Goal: Task Accomplishment & Management: Complete application form

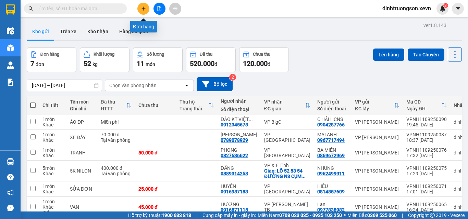
click at [142, 7] on icon "plus" at bounding box center [143, 8] width 5 height 5
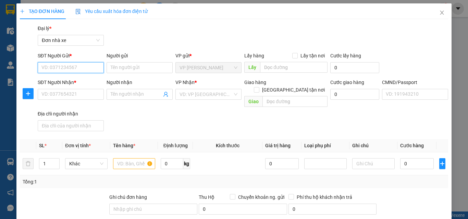
click at [59, 66] on input "SĐT Người Gửi *" at bounding box center [71, 67] width 66 height 11
type input "0902204860"
click at [77, 80] on div "0902204860 - [PERSON_NAME] HCNS" at bounding box center [81, 82] width 81 height 8
type input "ĐỖ TUYÊN HCNS"
type input "0973714090"
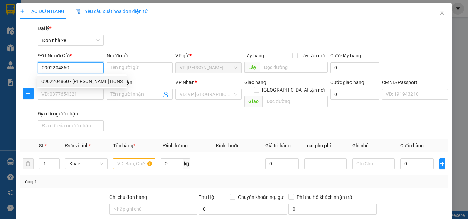
type input "NGÂN KT NB"
type input "037086003996"
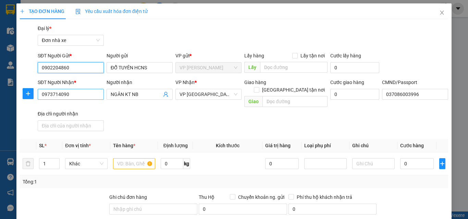
type input "0902204860"
click at [75, 94] on input "0973714090" at bounding box center [71, 94] width 66 height 11
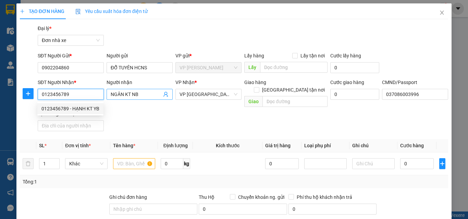
type input "0123456789"
click at [144, 93] on input "NGÂN KT NB" at bounding box center [136, 95] width 51 height 8
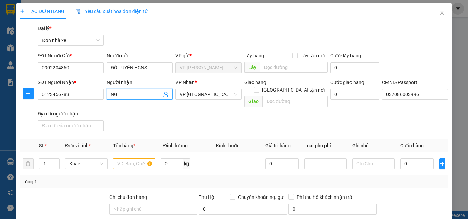
type input "N"
click at [194, 98] on span "VP [GEOGRAPHIC_DATA]" at bounding box center [208, 94] width 58 height 10
type input "LX [PERSON_NAME]"
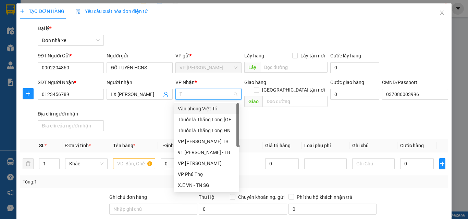
type input "TB"
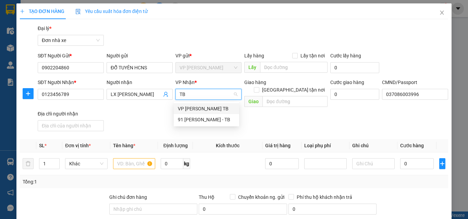
click at [197, 106] on div "VP [PERSON_NAME] TB" at bounding box center [206, 109] width 57 height 8
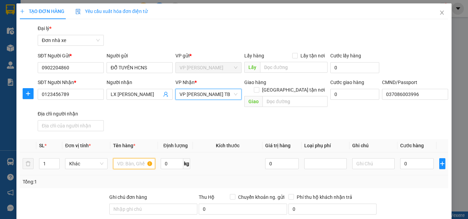
click at [135, 158] on input "text" at bounding box center [134, 163] width 42 height 11
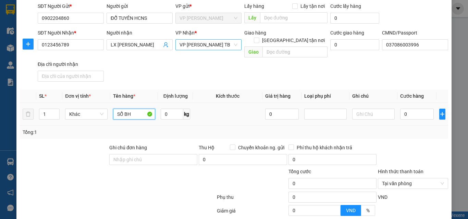
scroll to position [108, 0]
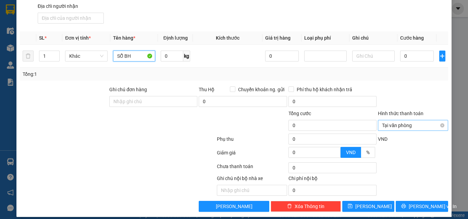
click at [406, 120] on span "Tại văn phòng" at bounding box center [413, 125] width 62 height 10
type input "SỔ BH"
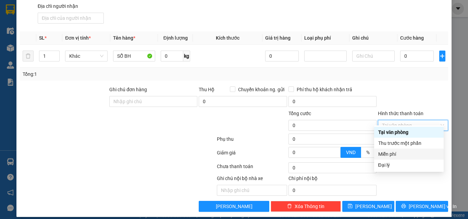
click at [394, 154] on div "Miễn phí" at bounding box center [408, 155] width 61 height 8
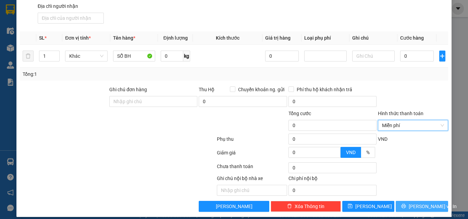
click at [413, 203] on span "[PERSON_NAME] và In" at bounding box center [432, 207] width 48 height 8
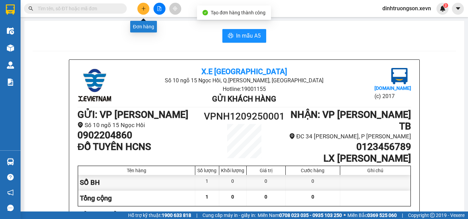
click at [141, 8] on icon "plus" at bounding box center [143, 8] width 5 height 5
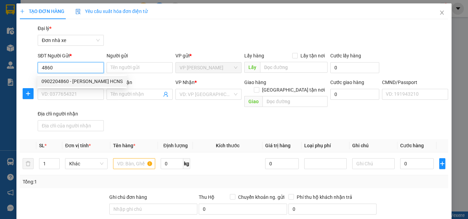
click at [80, 81] on div "0902204860 - [PERSON_NAME] HCNS" at bounding box center [81, 82] width 81 height 8
type input "0902204860"
type input "ĐỖ TUYÊN HCNS"
type input "0123456789"
type input "LX [PERSON_NAME]"
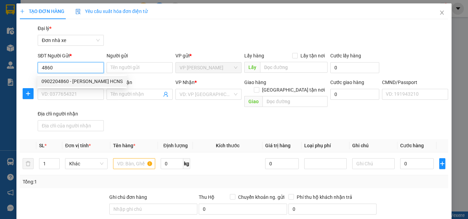
type input "037086003996"
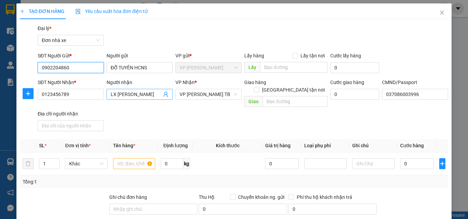
type input "0902204860"
click at [150, 95] on input "LX [PERSON_NAME]" at bounding box center [136, 95] width 51 height 8
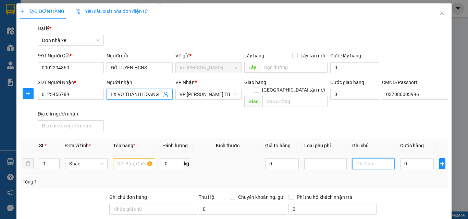
click at [364, 158] on input "text" at bounding box center [373, 163] width 42 height 11
click at [158, 94] on input "LX VÕ THÀNH HOÀNG" at bounding box center [136, 95] width 51 height 8
type input "LX VÕ THÀNH HOÀN"
click at [355, 158] on input "text" at bounding box center [373, 163] width 42 height 11
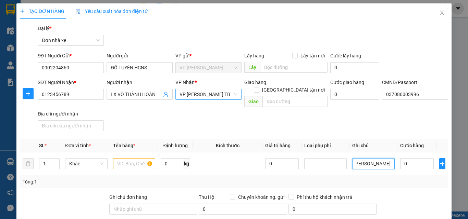
click at [201, 90] on span "VP [PERSON_NAME] TB" at bounding box center [208, 94] width 58 height 10
type input "SỔ BH [PERSON_NAME] + [PERSON_NAME]"
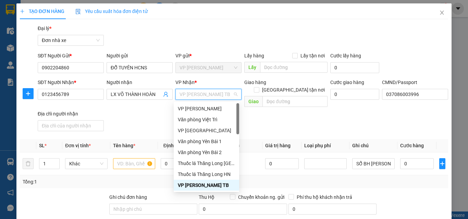
type input "Y"
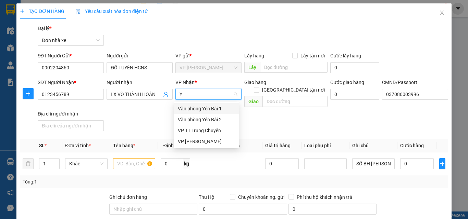
click at [200, 107] on div "Văn phòng Yên Bái 1" at bounding box center [206, 109] width 57 height 8
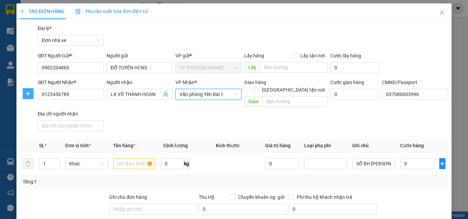
click at [23, 95] on span "plus" at bounding box center [28, 93] width 10 height 5
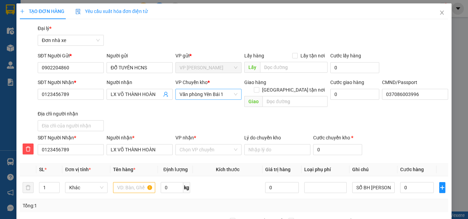
click at [190, 91] on span "Văn phòng Yên Bái 1" at bounding box center [208, 94] width 58 height 10
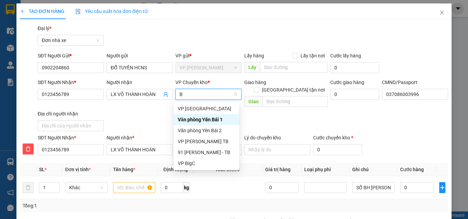
type input "BI"
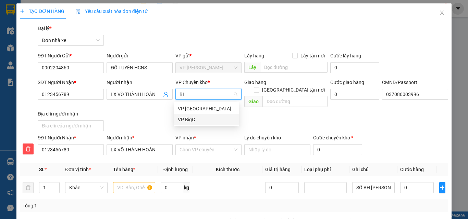
click at [188, 119] on div "VP BigC" at bounding box center [206, 120] width 57 height 8
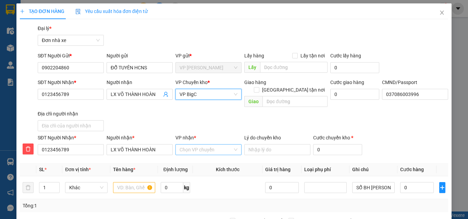
click at [196, 145] on input "VP nhận *" at bounding box center [205, 150] width 53 height 10
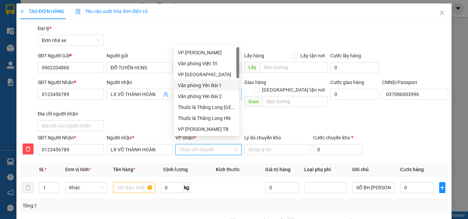
click at [203, 85] on div "Văn phòng Yên Bái 1" at bounding box center [206, 86] width 57 height 8
click at [134, 182] on input "text" at bounding box center [134, 187] width 42 height 11
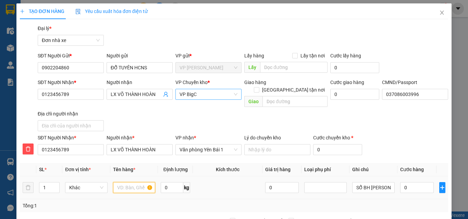
type input "B"
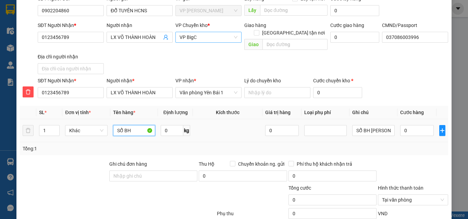
scroll to position [132, 0]
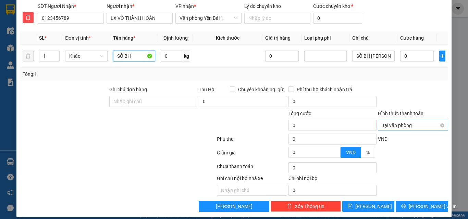
click at [413, 120] on span "Tại văn phòng" at bounding box center [413, 125] width 62 height 10
type input "SỔ BH"
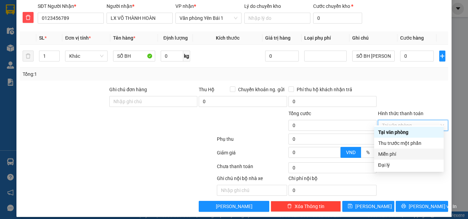
click at [397, 154] on div "Miễn phí" at bounding box center [408, 155] width 61 height 8
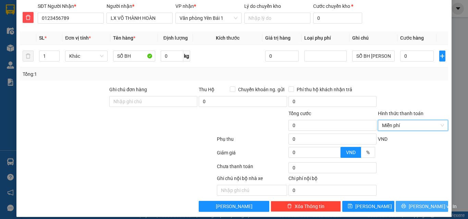
click at [425, 203] on span "[PERSON_NAME] và In" at bounding box center [432, 207] width 48 height 8
